Goal: Ask a question: Seek information or help from site administrators or community

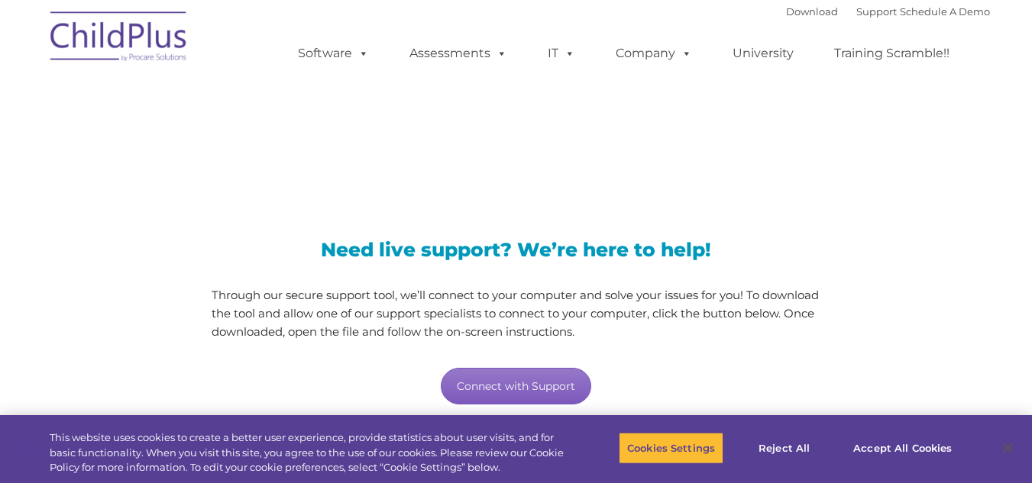
click at [496, 380] on link "Connect with Support" at bounding box center [516, 386] width 150 height 37
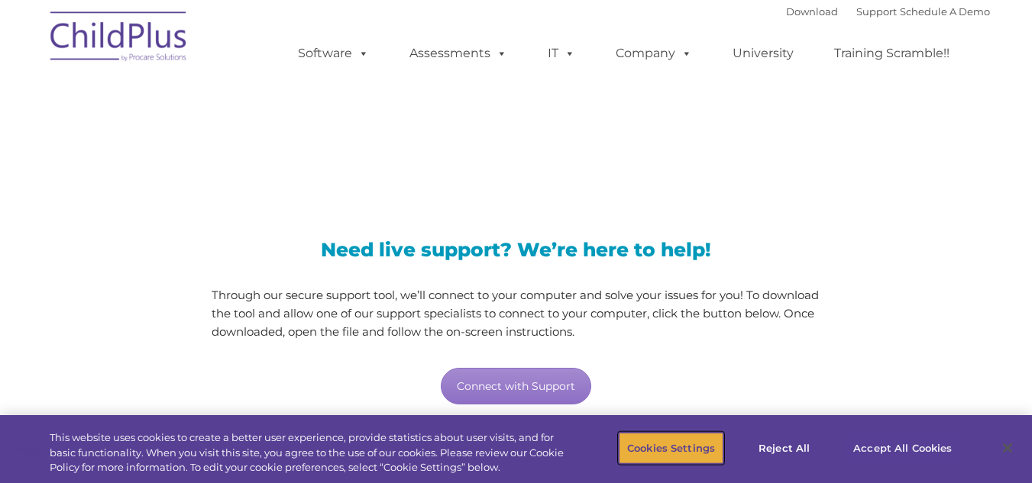
click at [883, 458] on div "Cookies Settings Reject All Accept All Cookies" at bounding box center [794, 449] width 351 height 54
click at [893, 447] on button "Accept All Cookies" at bounding box center [902, 448] width 115 height 32
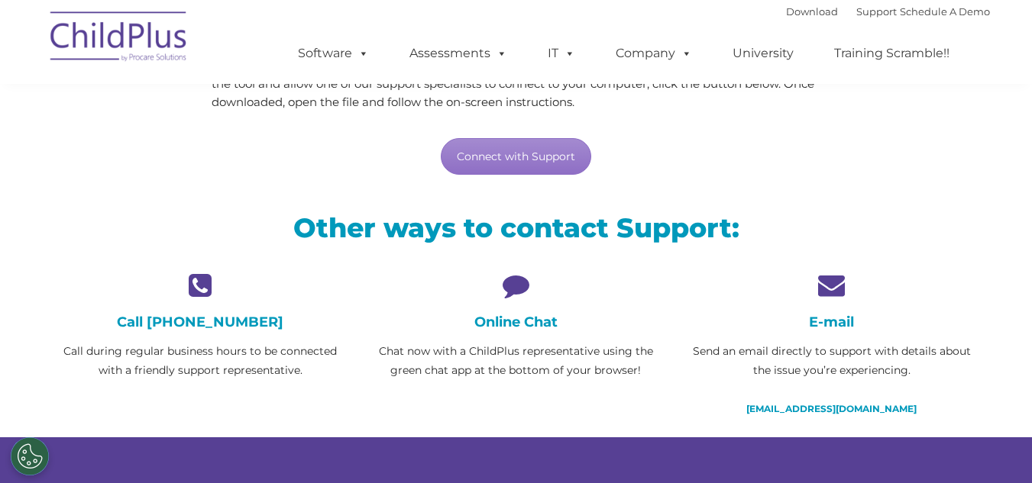
scroll to position [231, 0]
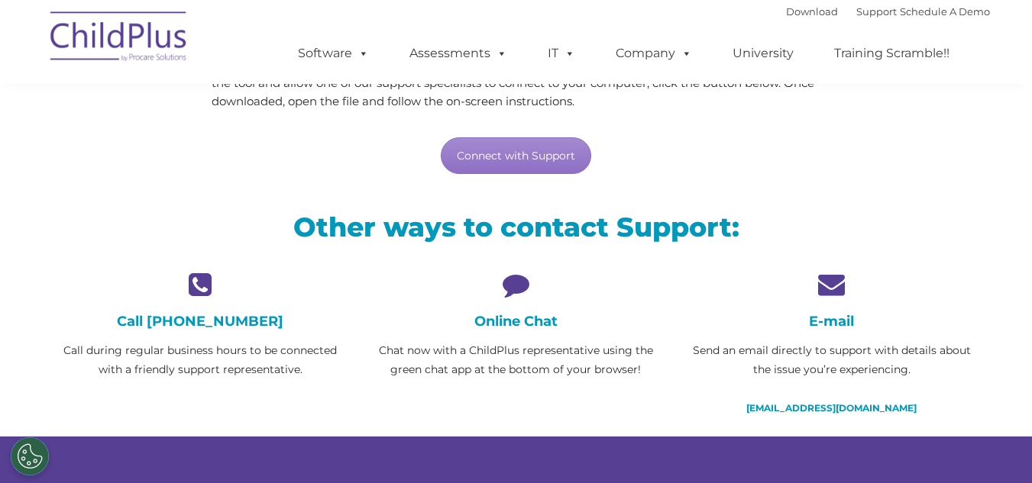
click at [513, 292] on icon at bounding box center [516, 284] width 292 height 27
click at [529, 321] on h4 "Online Chat" at bounding box center [516, 321] width 292 height 17
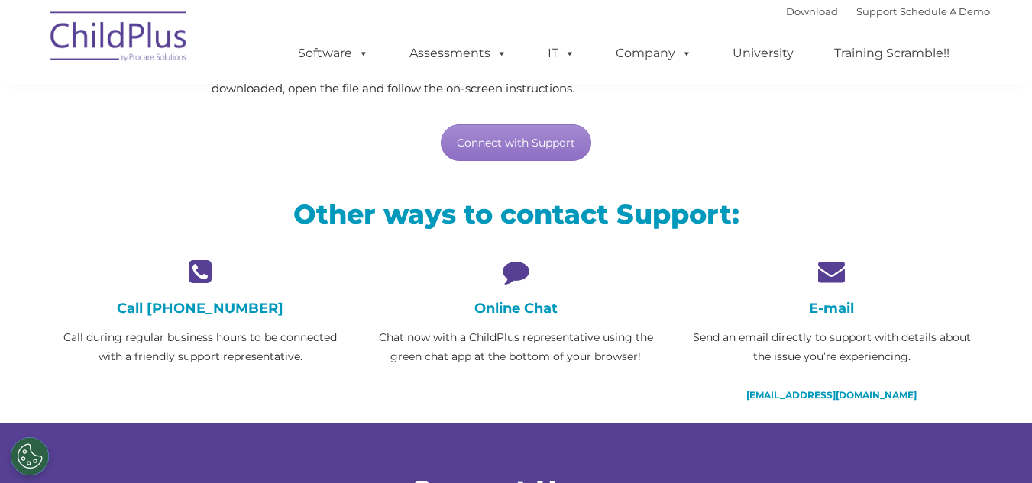
scroll to position [238, 0]
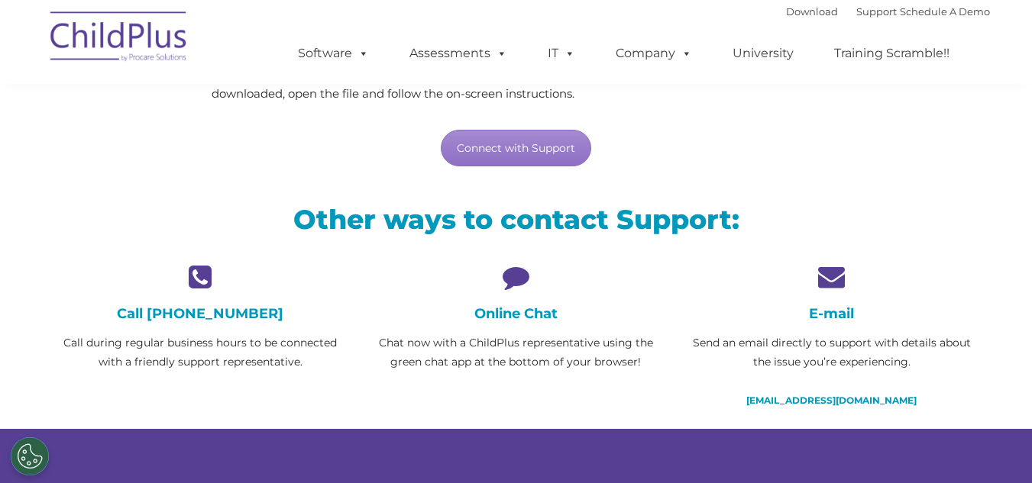
click at [515, 310] on h4 "Online Chat" at bounding box center [516, 313] width 292 height 17
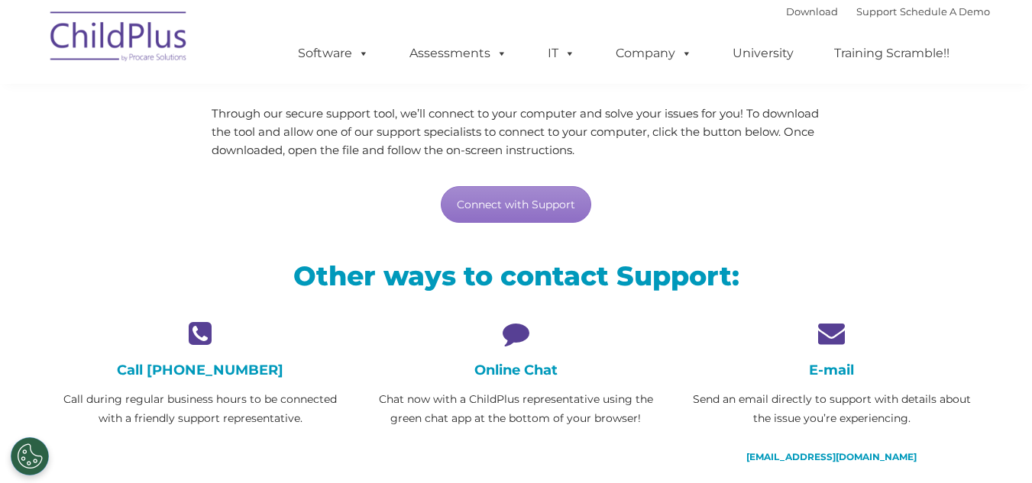
scroll to position [176, 0]
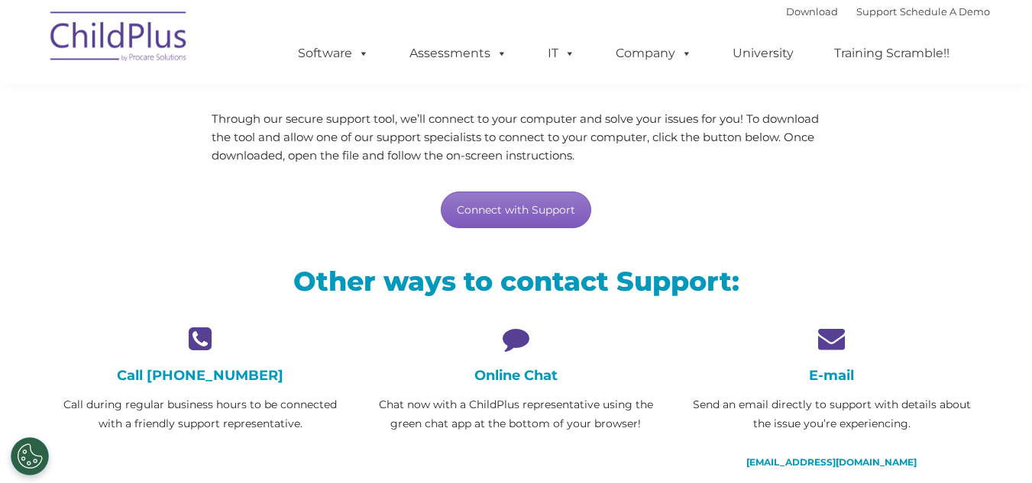
click at [501, 212] on link "Connect with Support" at bounding box center [516, 210] width 150 height 37
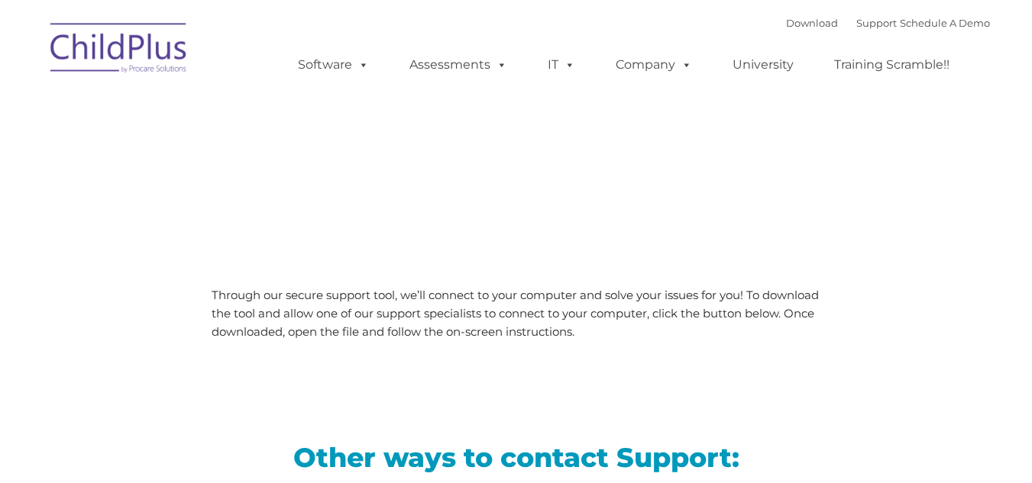
type input ""
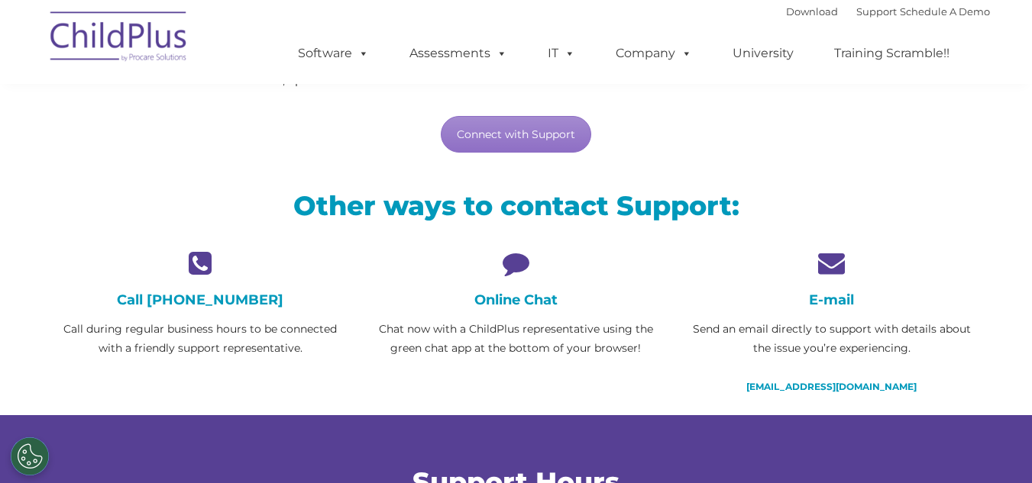
scroll to position [253, 0]
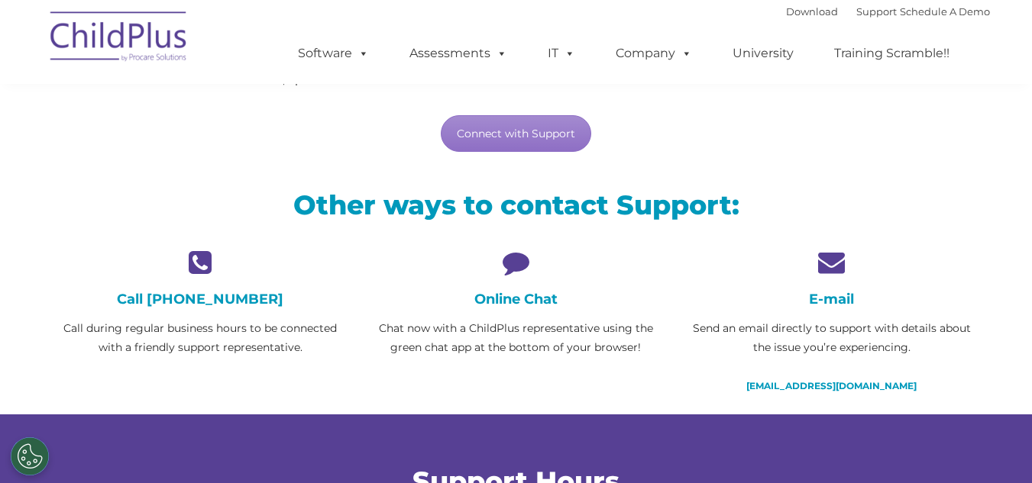
click at [619, 380] on div "Call [PHONE_NUMBER] Call during regular business hours to be connected with a f…" at bounding box center [516, 332] width 947 height 166
